Goal: Transaction & Acquisition: Purchase product/service

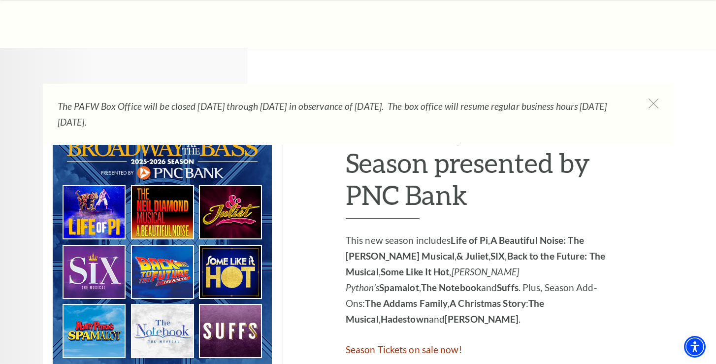
scroll to position [448, 0]
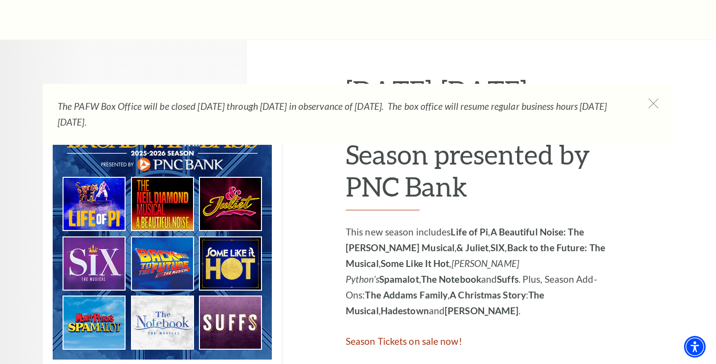
click at [85, 217] on img at bounding box center [162, 235] width 239 height 269
click at [102, 268] on img at bounding box center [162, 235] width 239 height 269
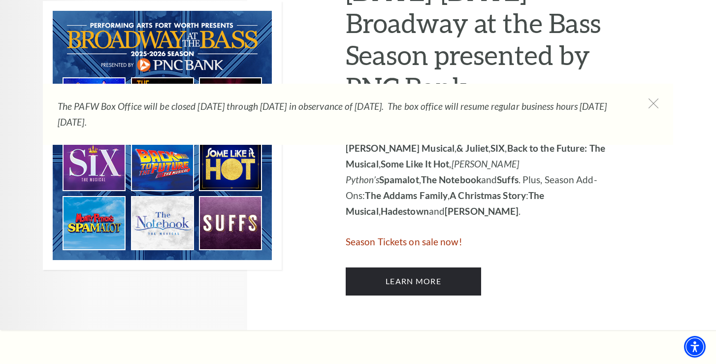
scroll to position [549, 0]
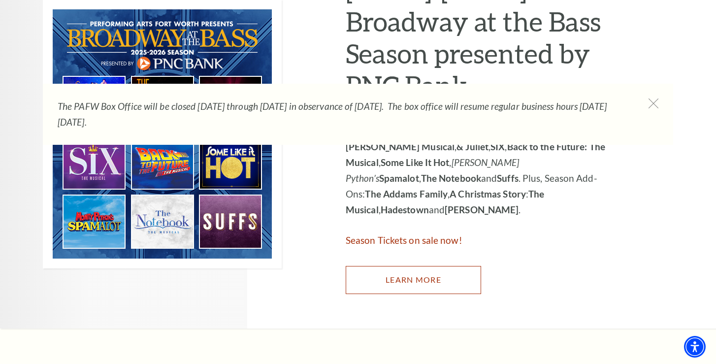
click at [402, 277] on link "Learn More" at bounding box center [414, 280] width 136 height 28
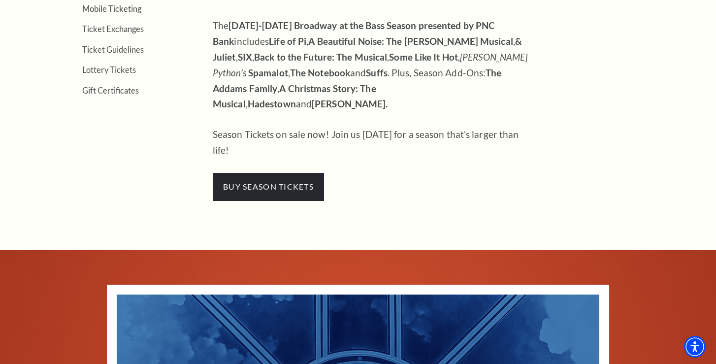
scroll to position [404, 0]
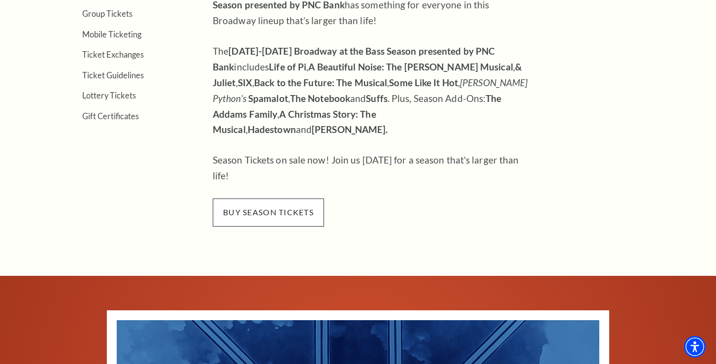
click at [297, 199] on span "buy season tickets" at bounding box center [268, 213] width 111 height 28
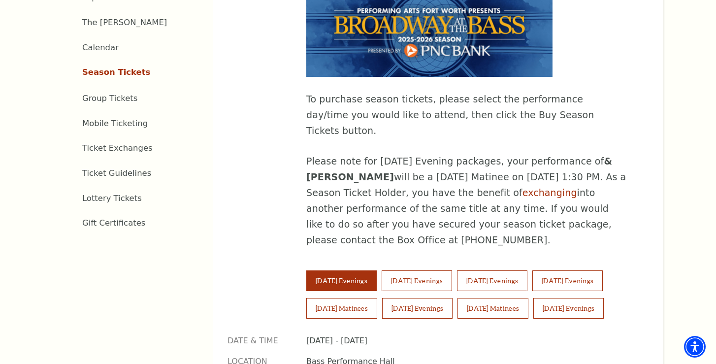
scroll to position [506, 0]
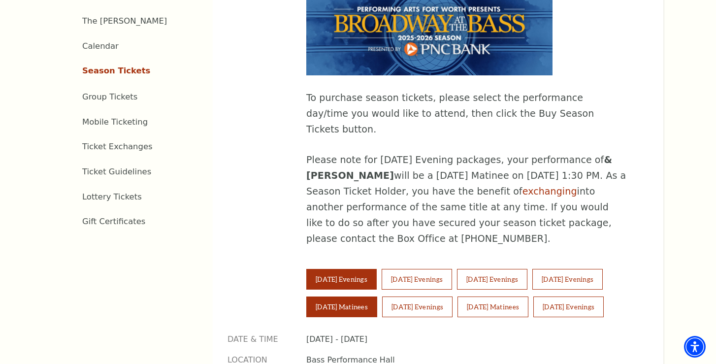
click at [340, 297] on button "Saturday Matinees" at bounding box center [341, 307] width 71 height 21
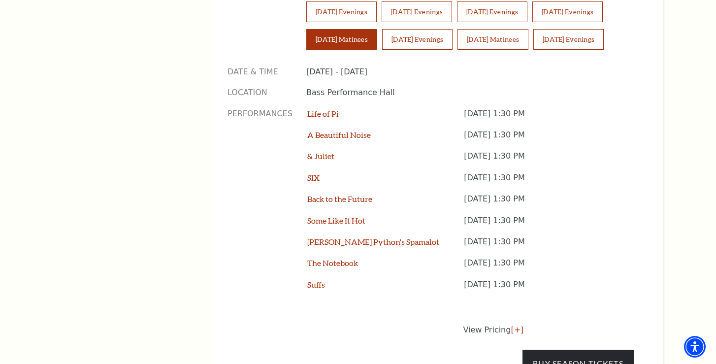
scroll to position [755, 0]
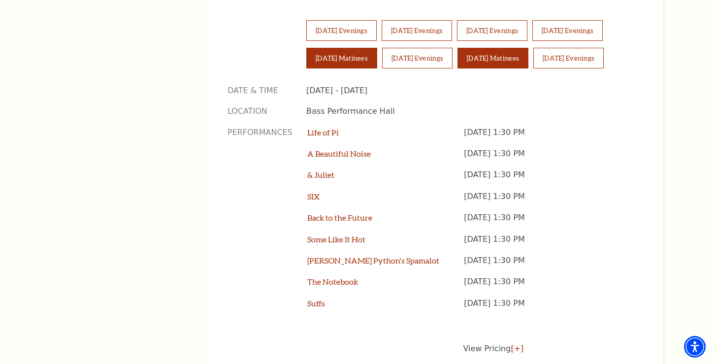
click at [500, 48] on button "Sunday Matinees" at bounding box center [493, 58] width 71 height 21
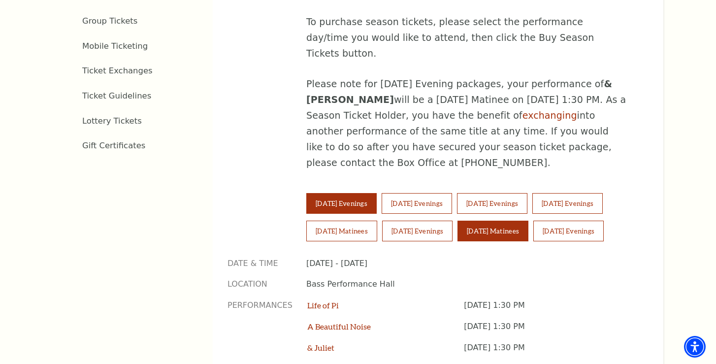
scroll to position [584, 0]
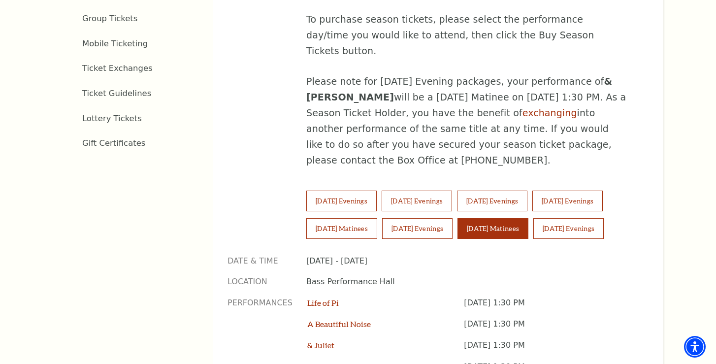
click at [500, 218] on button "Sunday Matinees" at bounding box center [493, 228] width 71 height 21
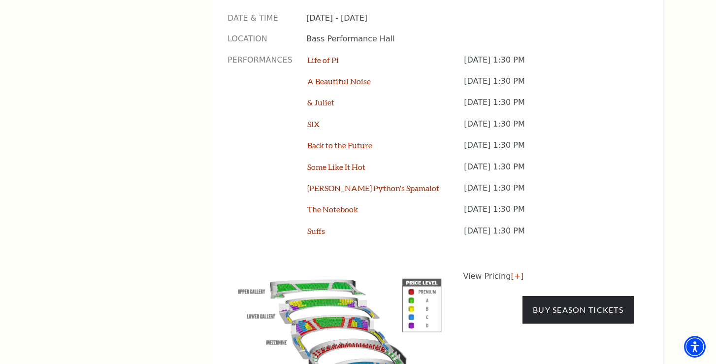
scroll to position [860, 0]
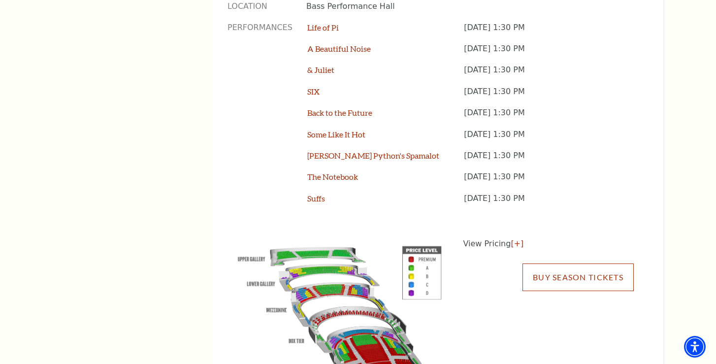
click at [573, 264] on link "Buy Season Tickets" at bounding box center [578, 278] width 111 height 28
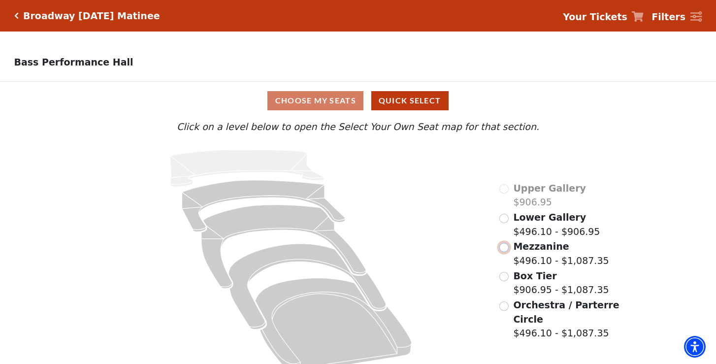
click at [505, 250] on input "Mezzanine$496.10 - $1,087.35\a" at bounding box center [504, 247] width 9 height 9
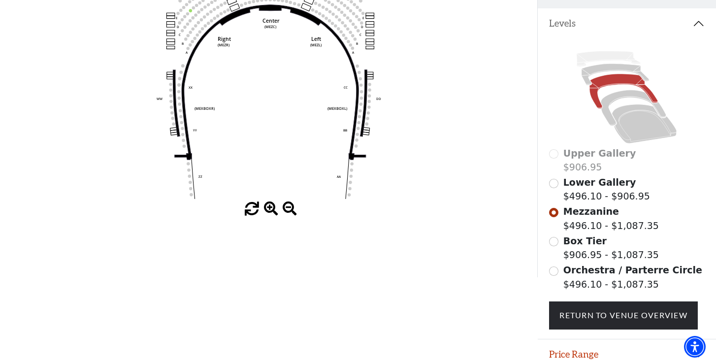
scroll to position [206, 0]
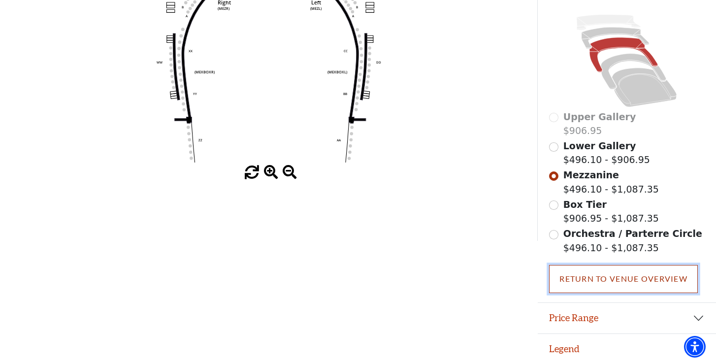
click at [612, 277] on link "Return To Venue Overview" at bounding box center [623, 279] width 149 height 28
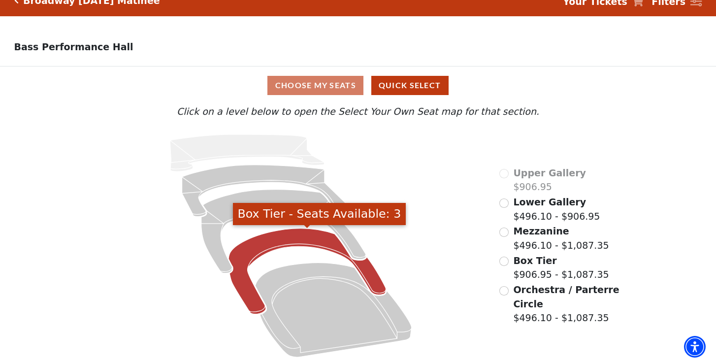
click at [271, 238] on icon "Box Tier - Seats Available: 3" at bounding box center [308, 272] width 158 height 86
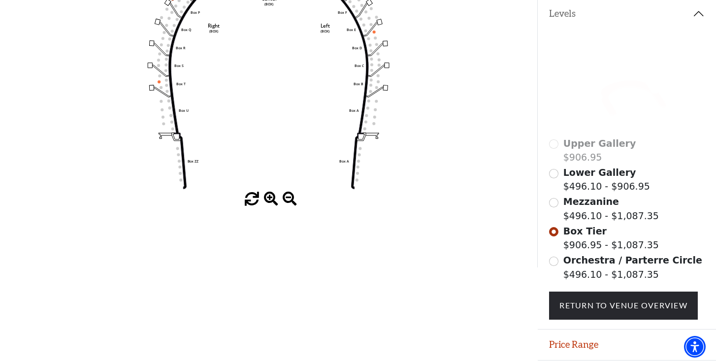
scroll to position [175, 0]
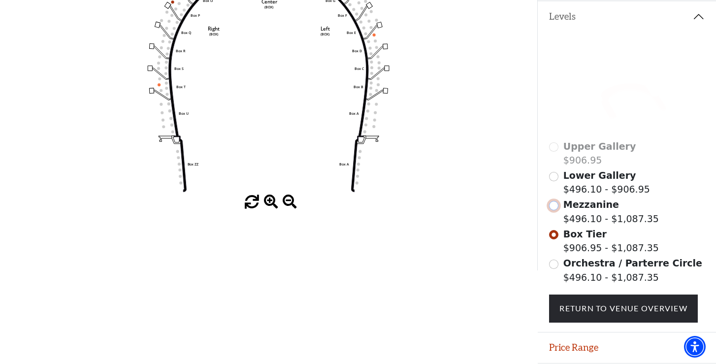
click at [552, 206] on input "Mezzanine$496.10 - $1,087.35\a" at bounding box center [553, 205] width 9 height 9
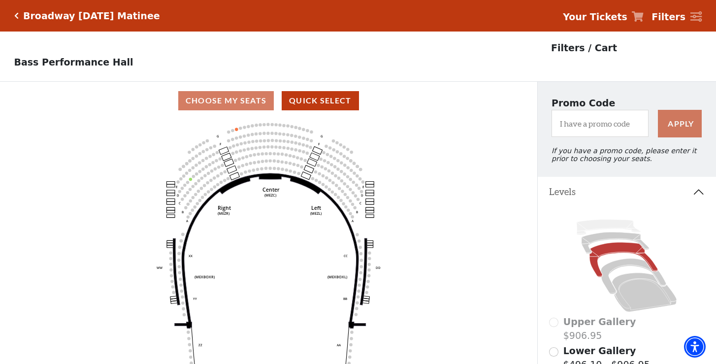
scroll to position [45, 0]
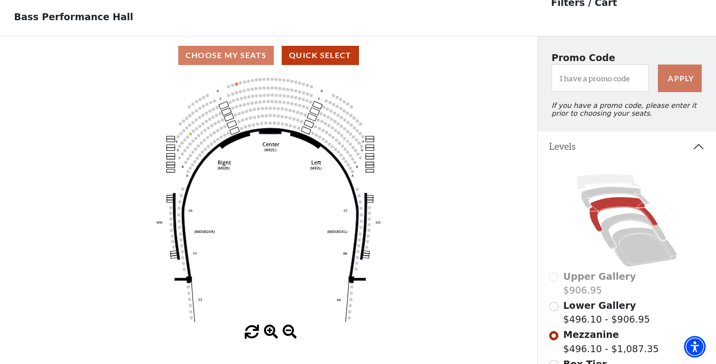
click at [275, 132] on icon at bounding box center [269, 205] width 191 height 155
click at [226, 143] on icon at bounding box center [269, 205] width 191 height 155
click at [238, 145] on icon "Center (MEZC) Right (MEZR) Left (MEZL) (MEXBOXR) (MEXBOXL) XX WW CC DD YY BB ZZ…" at bounding box center [268, 199] width 483 height 251
click at [265, 137] on icon "Center (MEZC) Right (MEZR) Left (MEZL) (MEXBOXR) (MEXBOXL) XX WW CC DD YY BB ZZ…" at bounding box center [268, 199] width 483 height 251
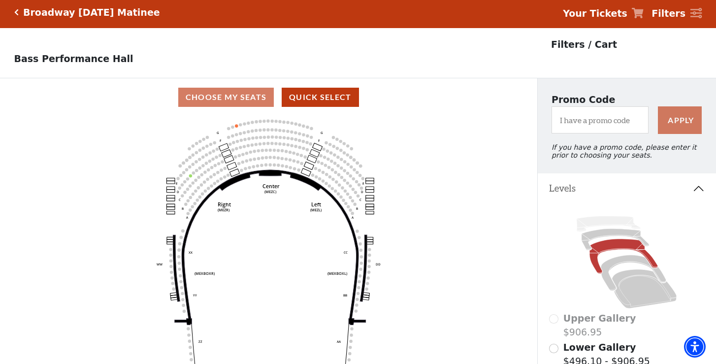
scroll to position [0, 0]
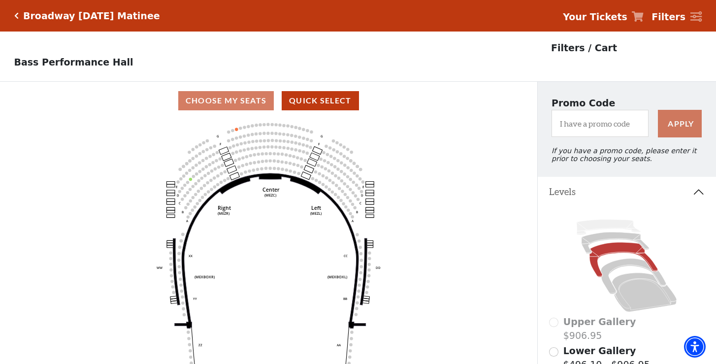
click at [17, 14] on icon "Click here to go back to filters" at bounding box center [16, 15] width 4 height 7
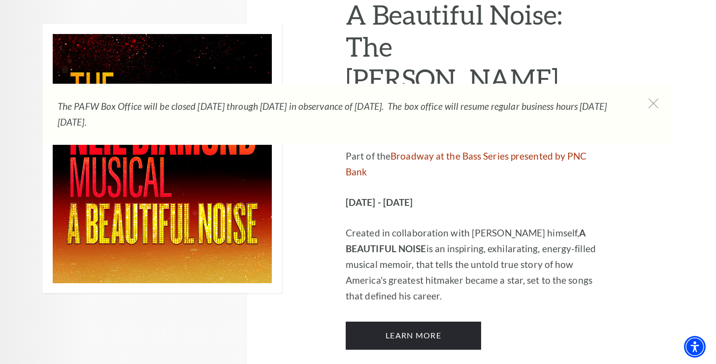
scroll to position [2650, 0]
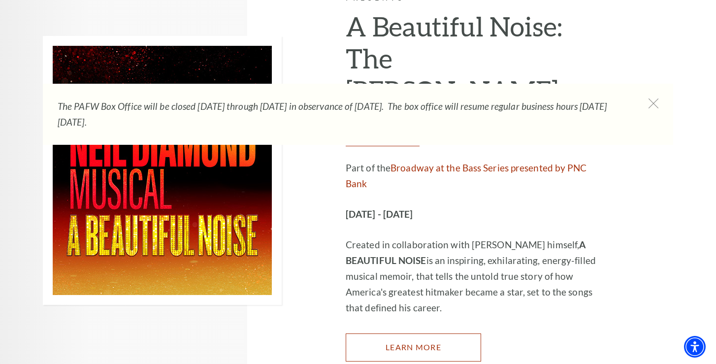
click at [414, 334] on link "Learn More" at bounding box center [414, 348] width 136 height 28
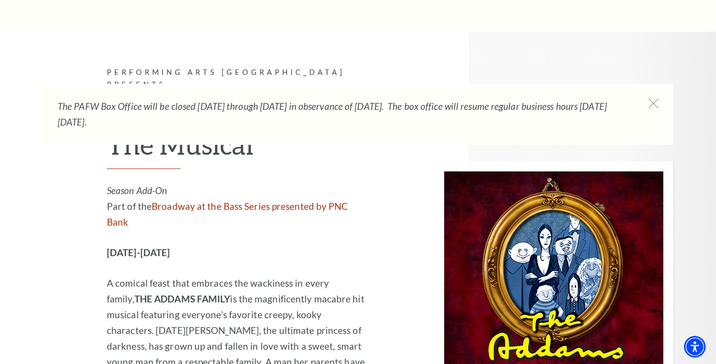
scroll to position [1983, 0]
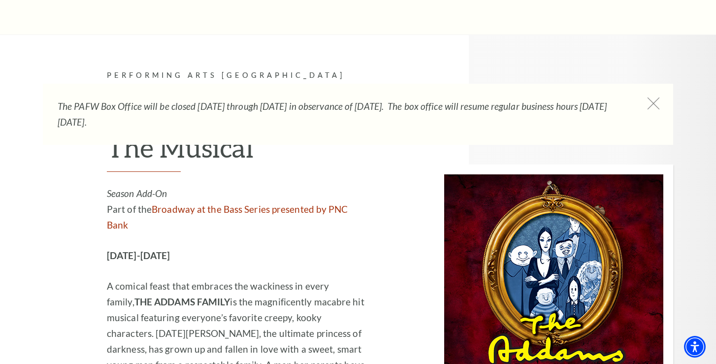
click at [652, 103] on icon at bounding box center [654, 104] width 12 height 12
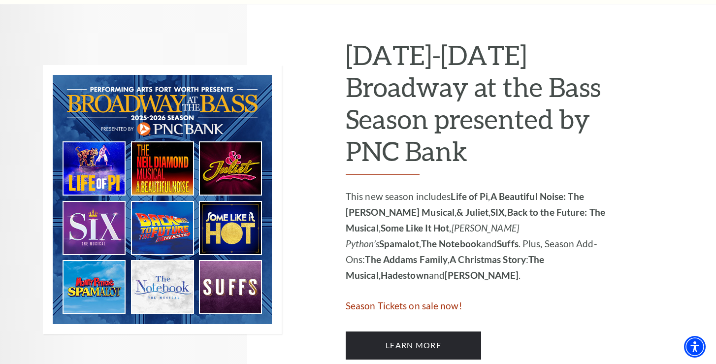
scroll to position [485, 0]
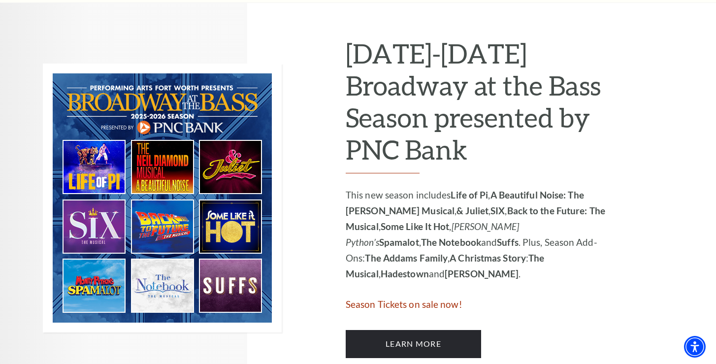
click at [528, 220] on p "This new season includes Life of Pi , A Beautiful Noise: The Neil Diamond Music…" at bounding box center [478, 234] width 264 height 95
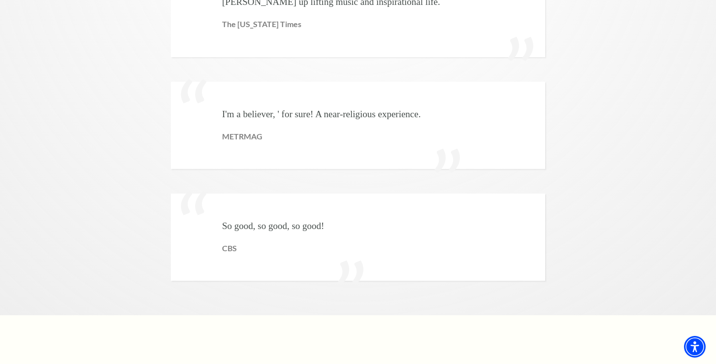
scroll to position [2423, 0]
